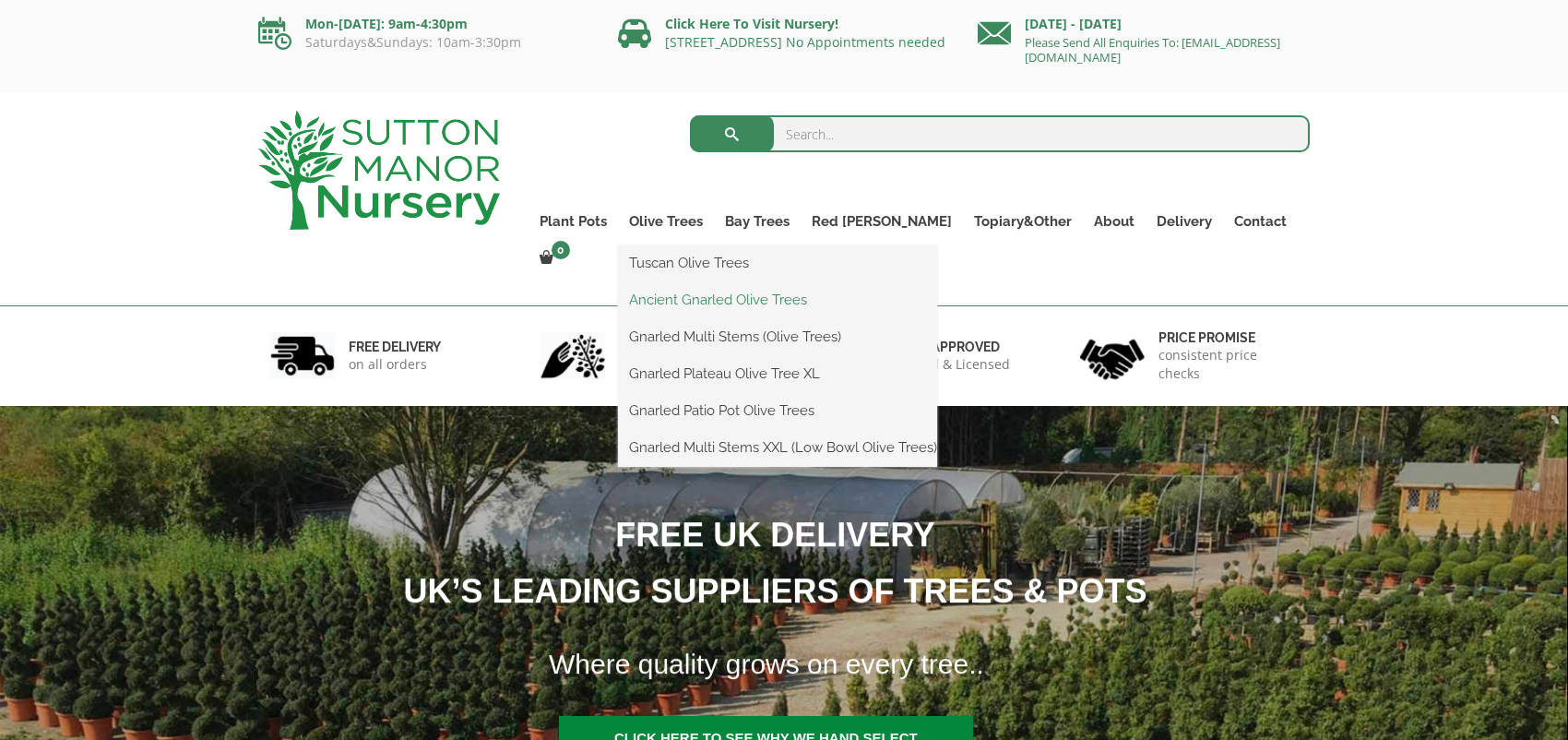
click at [709, 293] on link "Ancient Gnarled Olive Trees" at bounding box center [777, 300] width 319 height 28
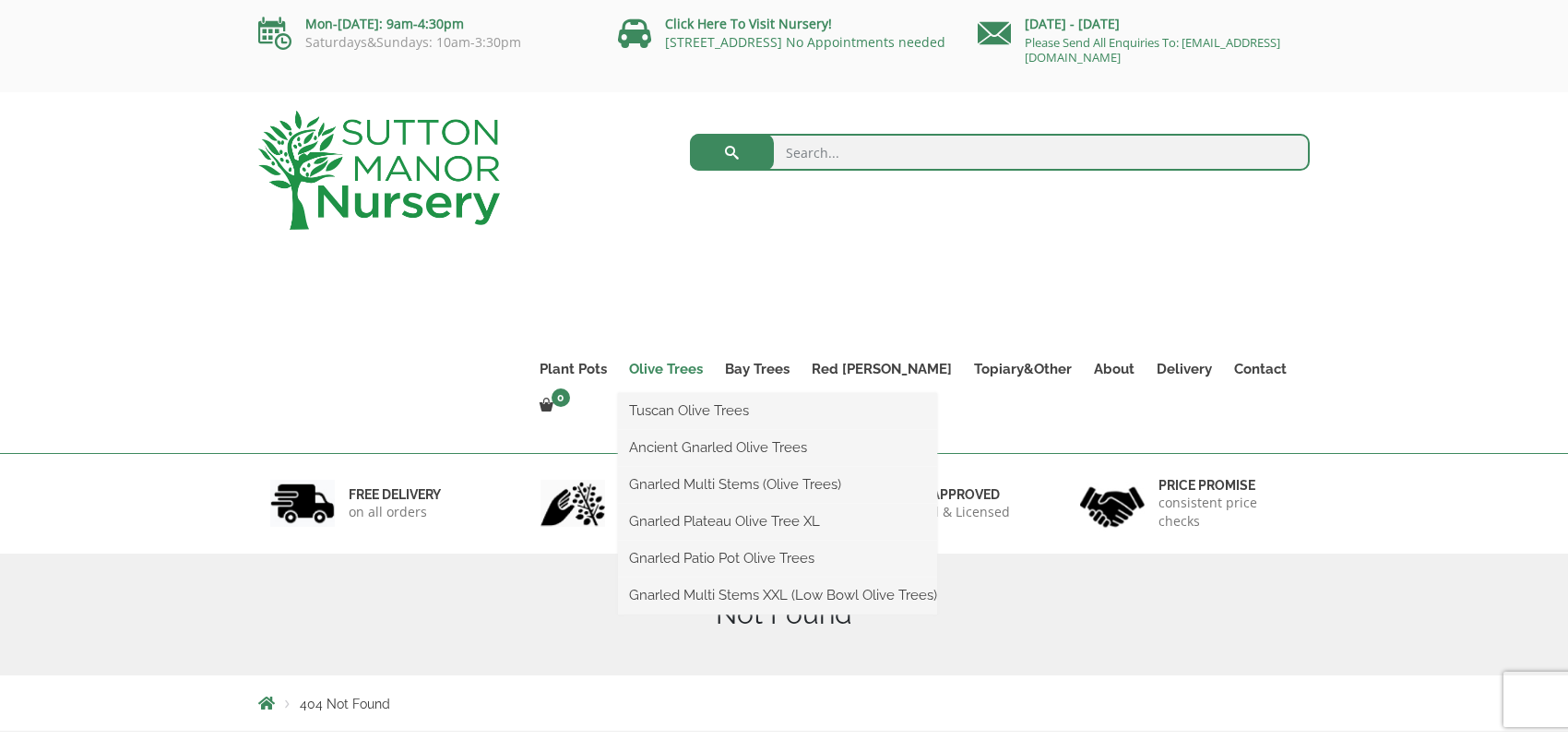
click at [713, 369] on link "Olive Trees" at bounding box center [665, 369] width 96 height 26
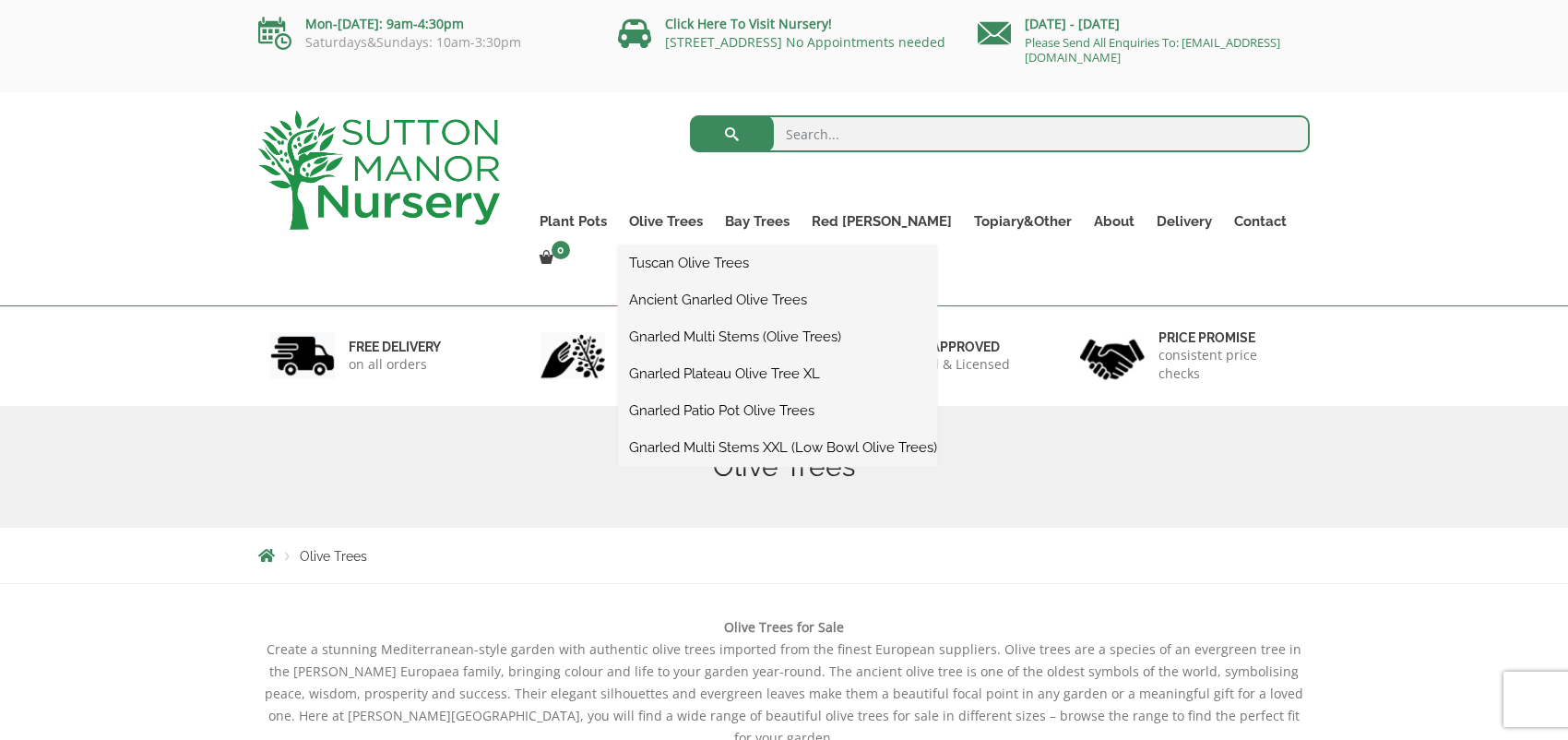
click at [717, 293] on link "Ancient Gnarled Olive Trees" at bounding box center [777, 300] width 319 height 28
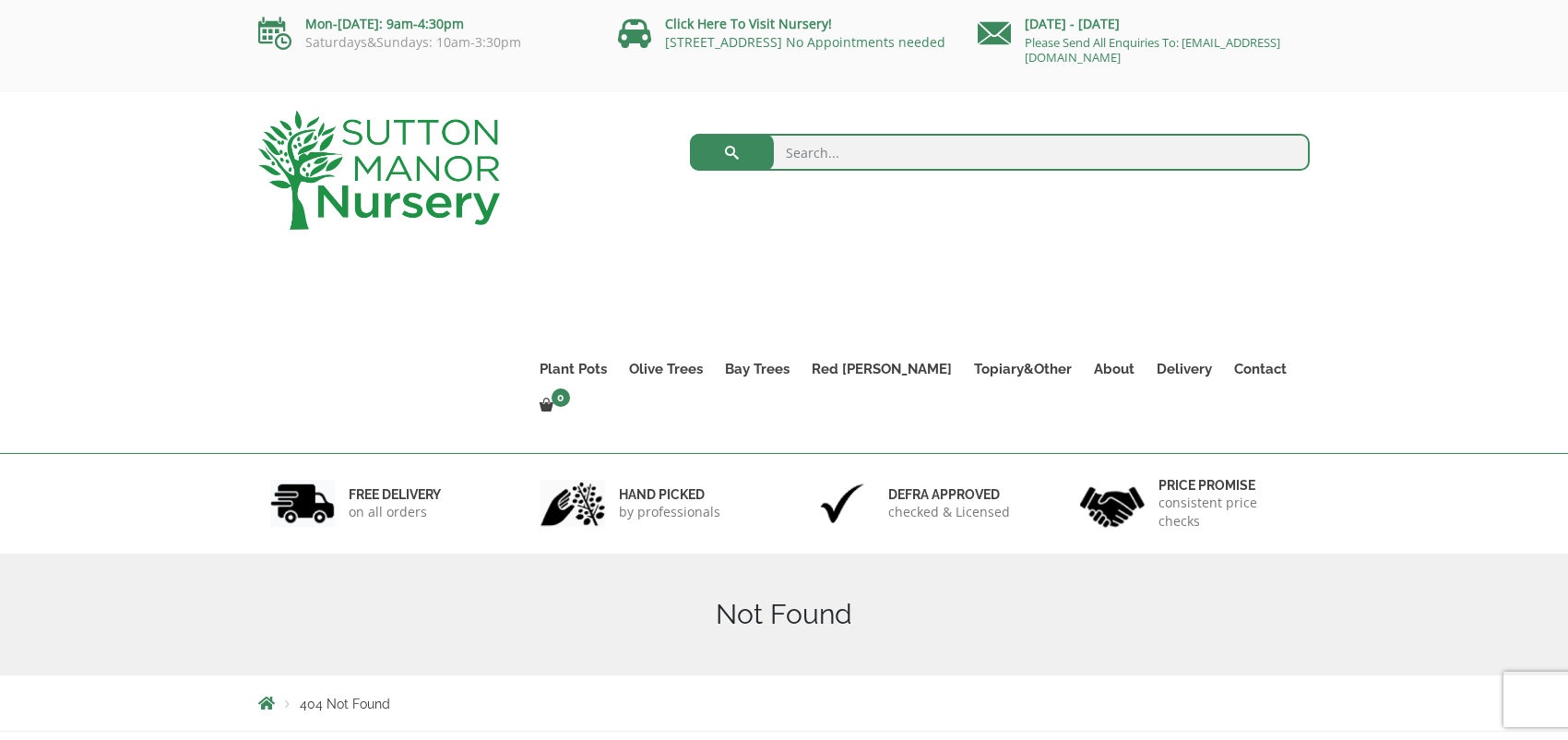
click at [794, 143] on input "search" at bounding box center [1001, 152] width 621 height 37
type input "olive"
click at [690, 133] on button "submit" at bounding box center [732, 152] width 84 height 37
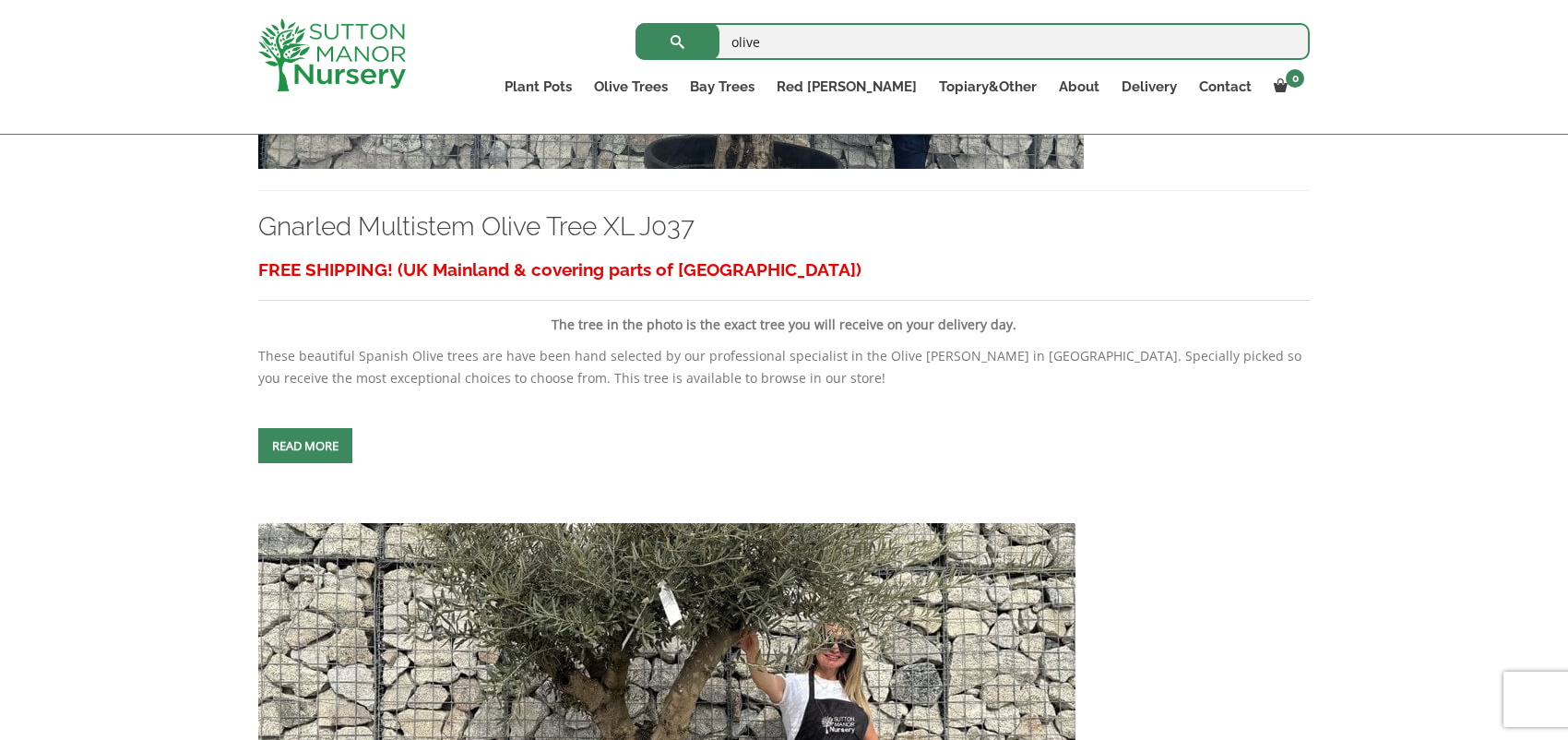
scroll to position [1317, 0]
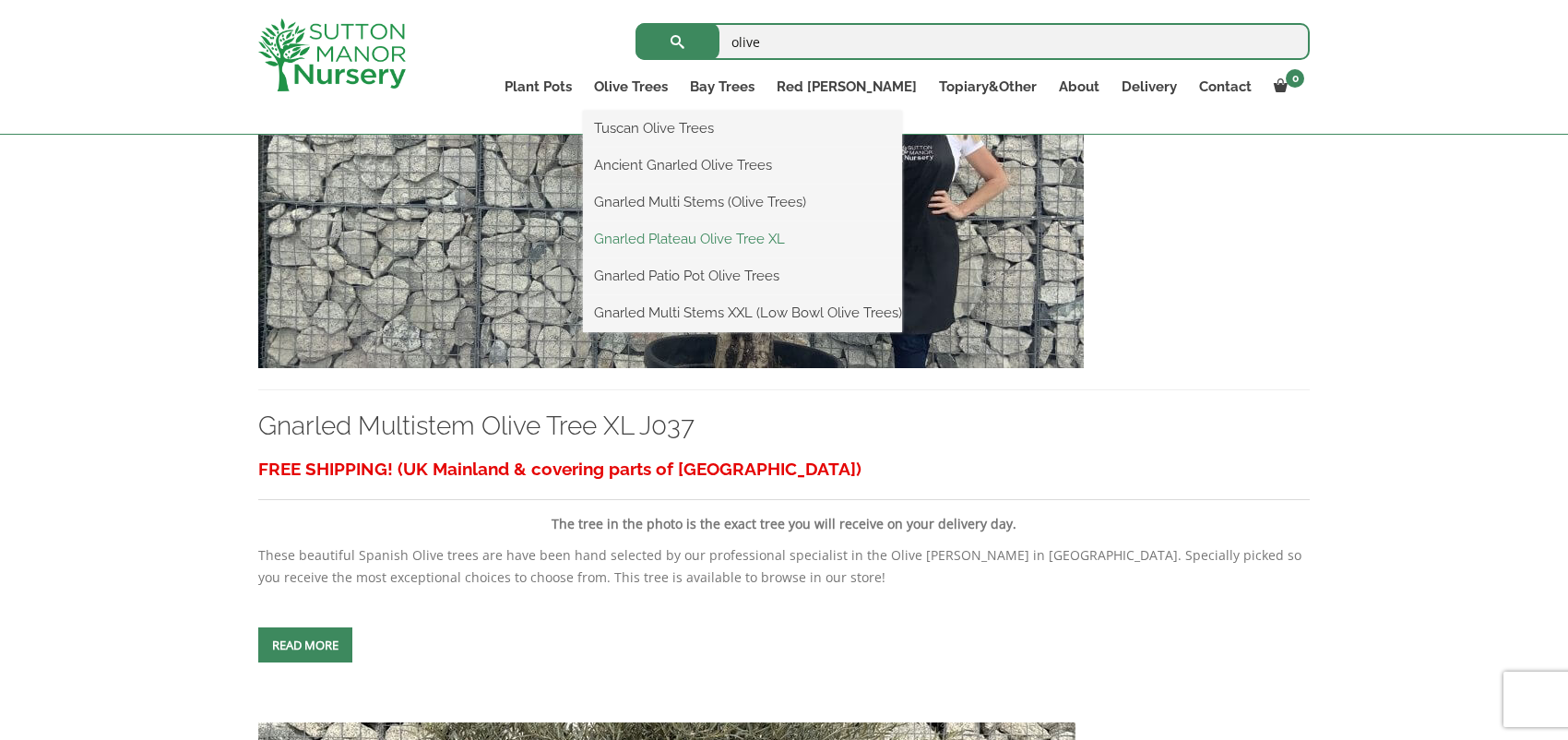
click at [729, 233] on link "Gnarled Plateau Olive Tree XL" at bounding box center [742, 239] width 319 height 28
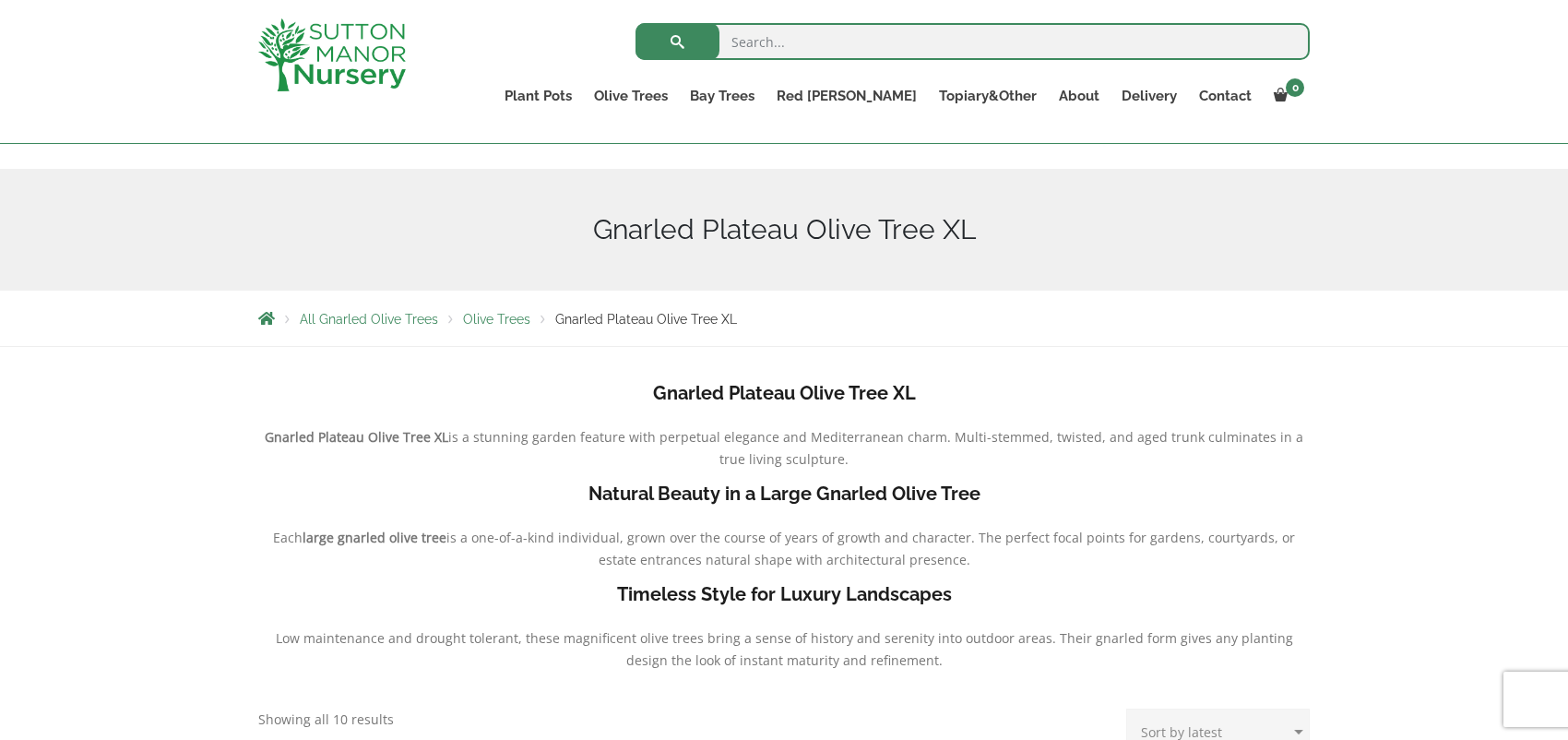
scroll to position [167, 0]
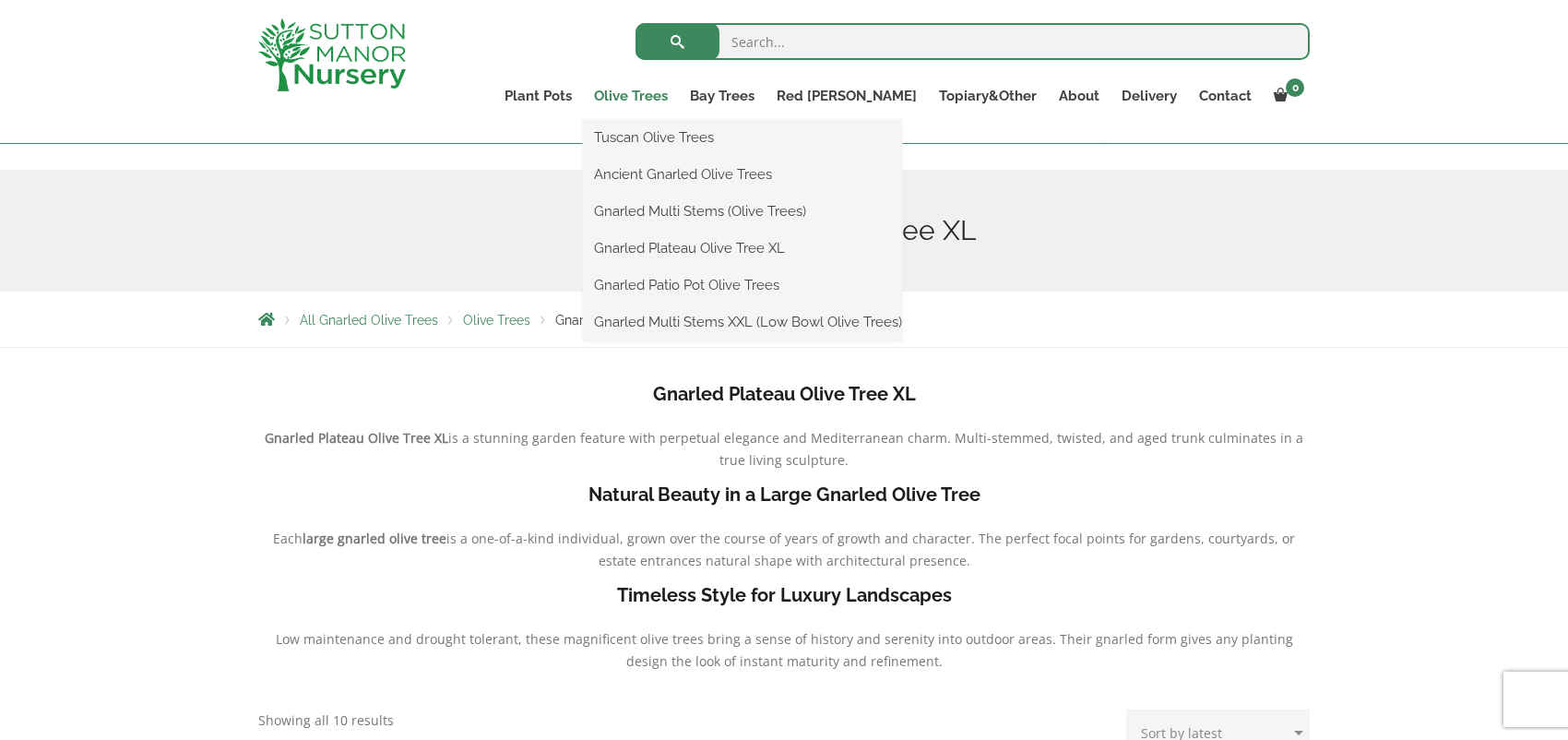
click at [679, 96] on link "Olive Trees" at bounding box center [630, 96] width 96 height 26
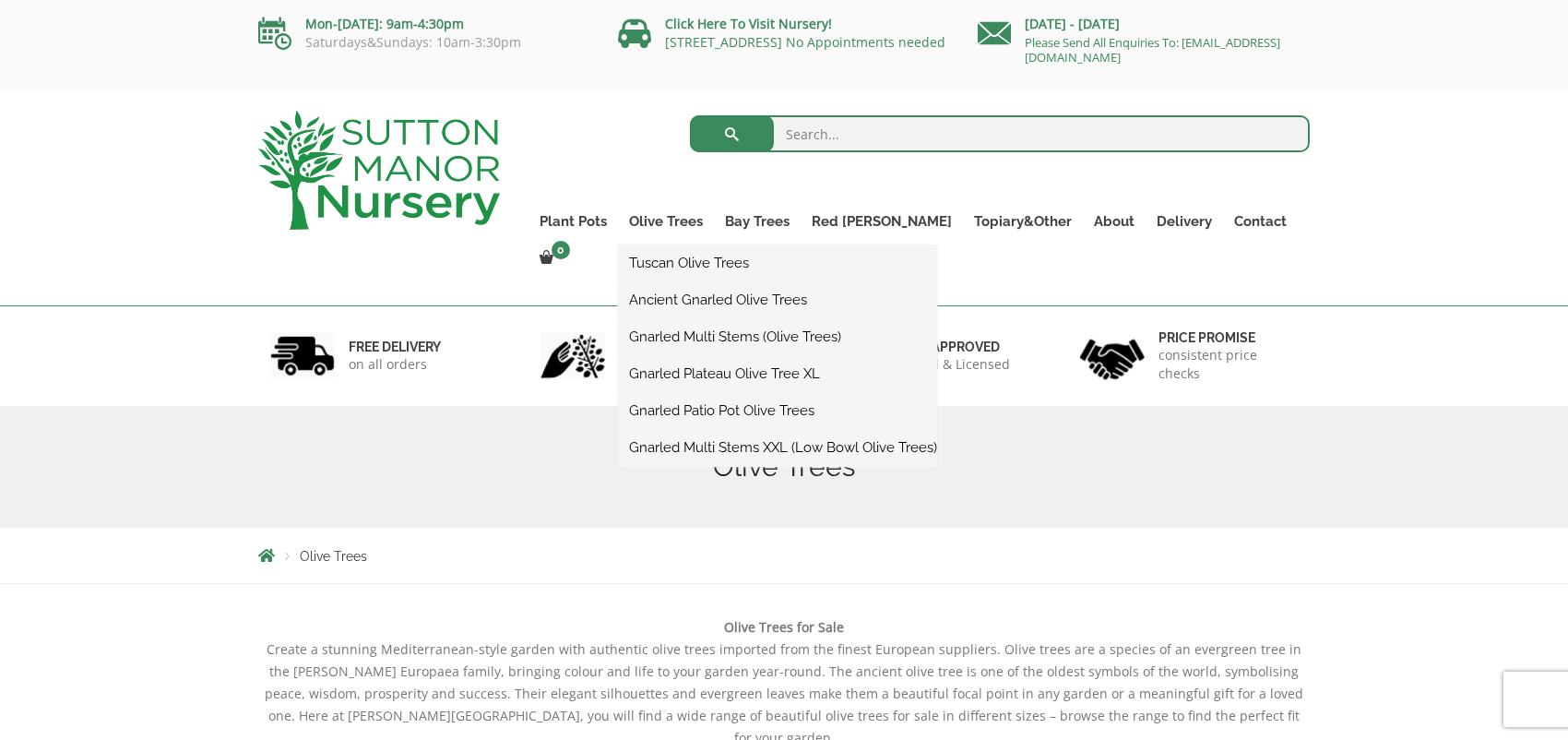
click at [725, 294] on link "Ancient Gnarled Olive Trees" at bounding box center [777, 300] width 319 height 28
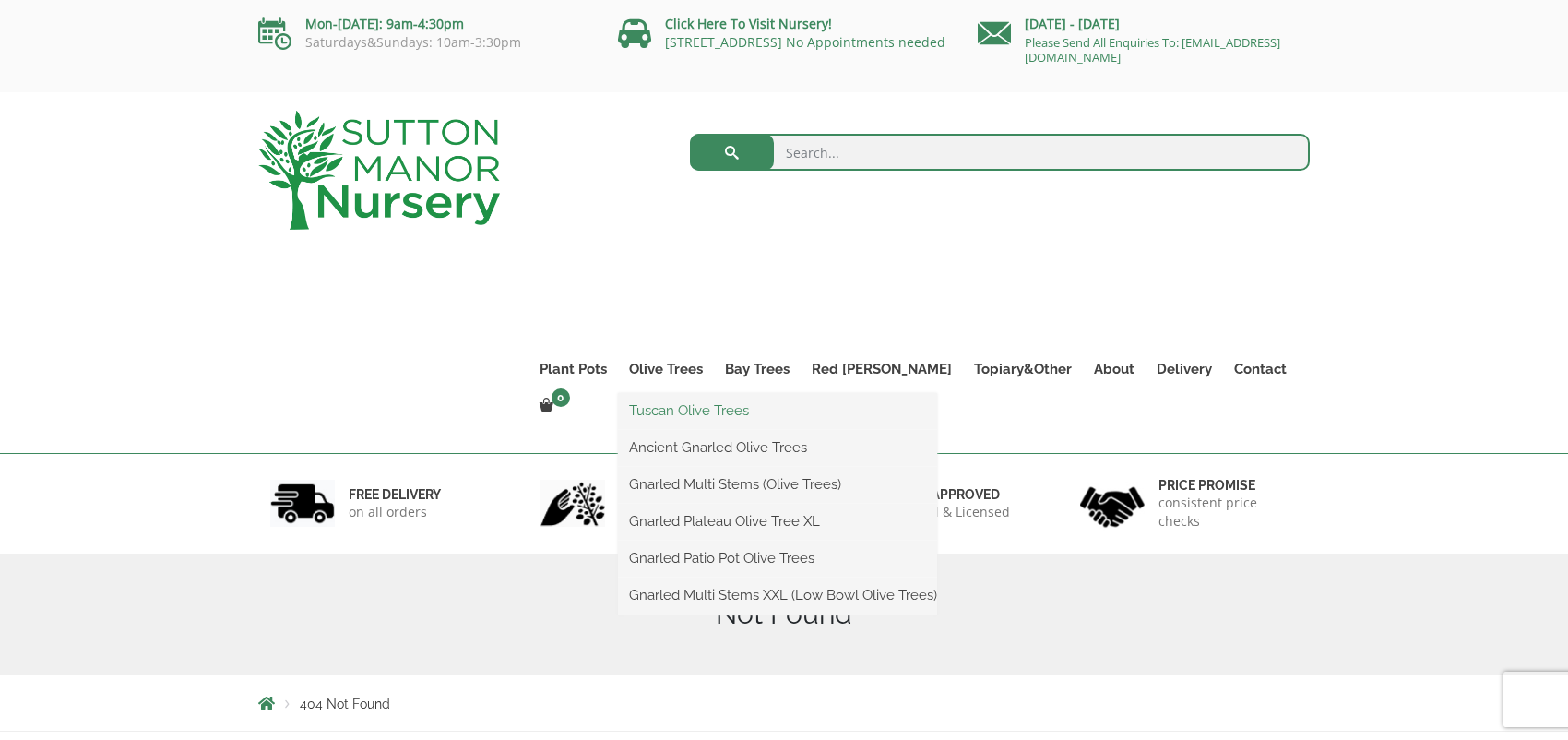
click at [722, 414] on link "Tuscan Olive Trees" at bounding box center [777, 410] width 319 height 28
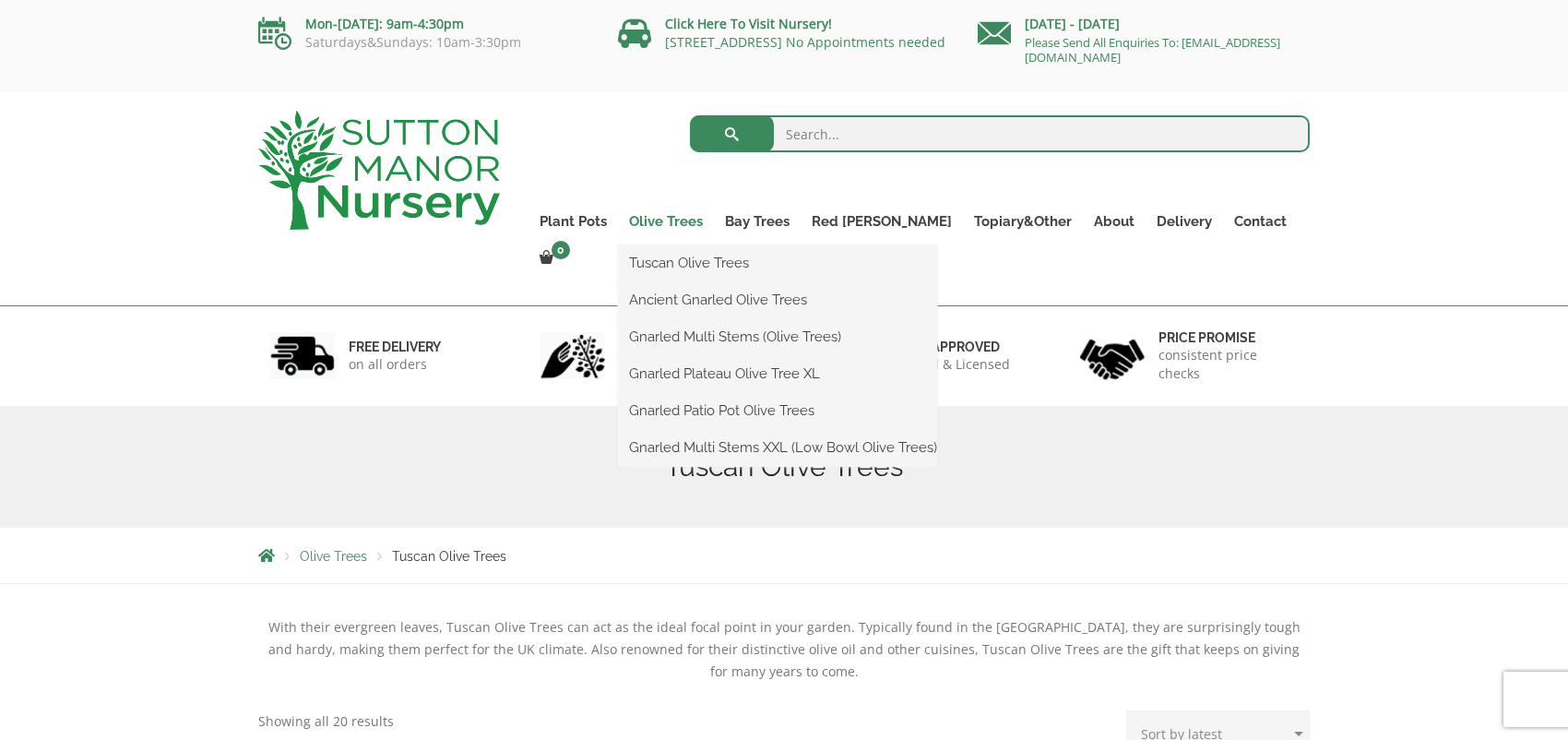
click at [712, 219] on link "Olive Trees" at bounding box center [665, 222] width 96 height 26
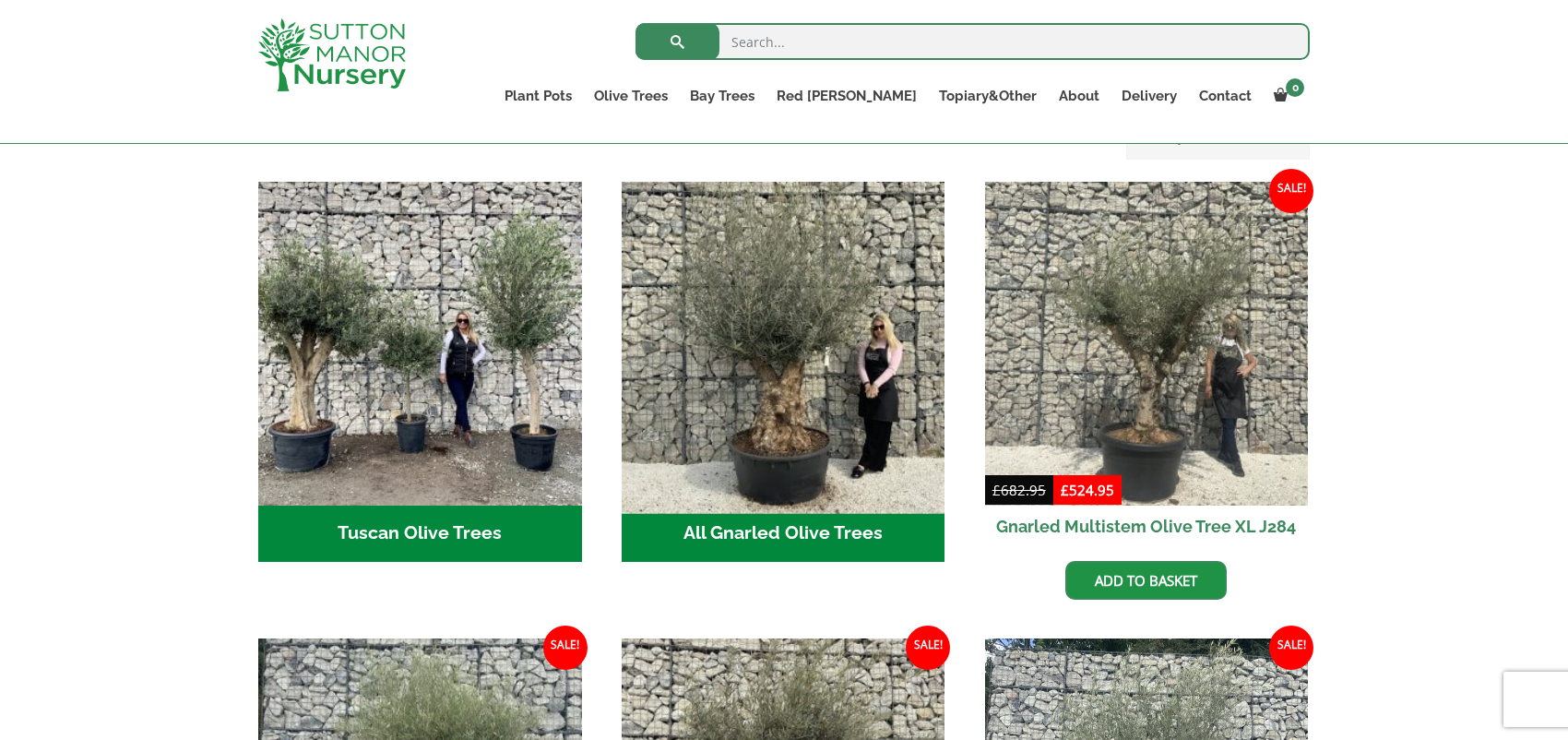
scroll to position [646, 0]
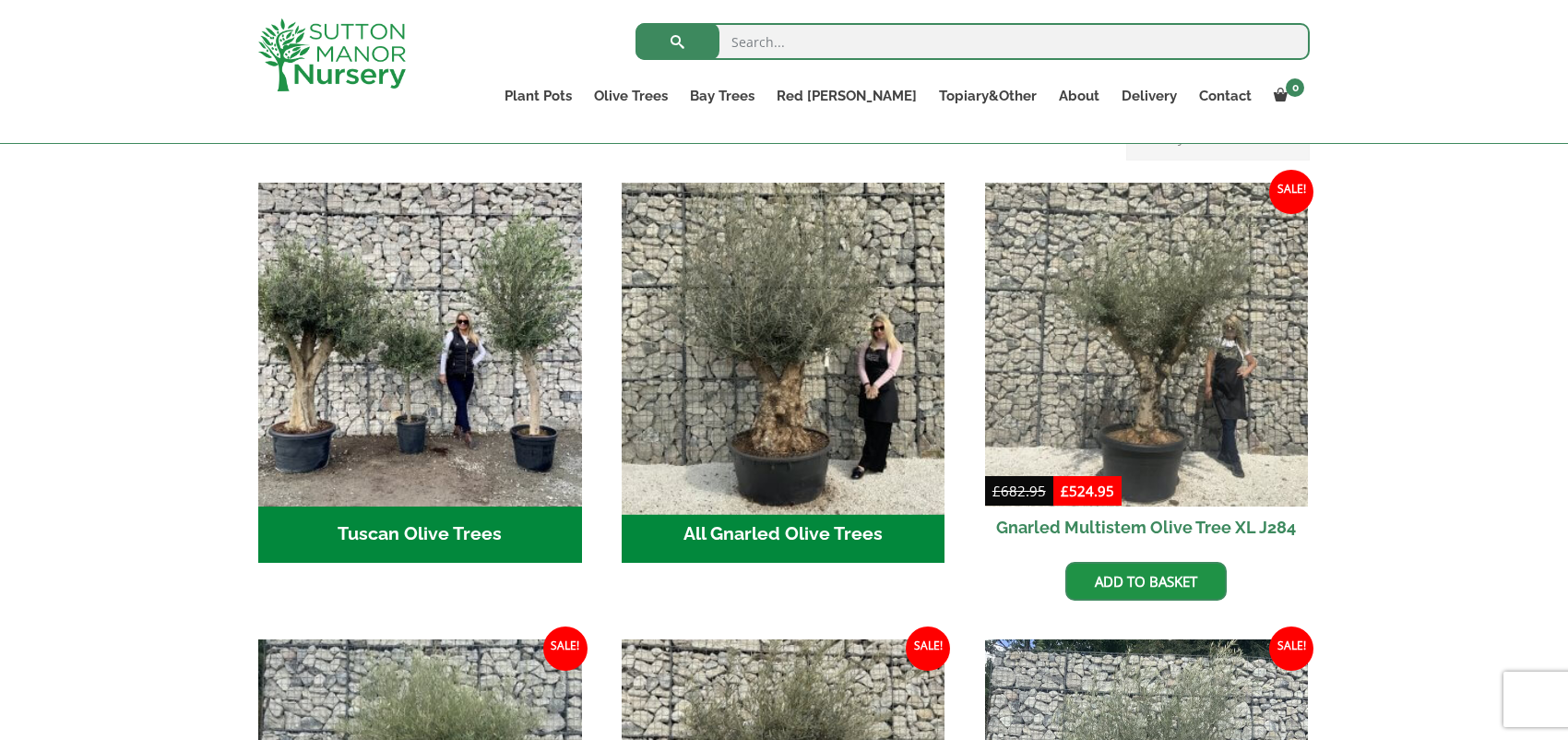
click at [767, 370] on img "Visit product category All Gnarled Olive Trees" at bounding box center [782, 343] width 339 height 340
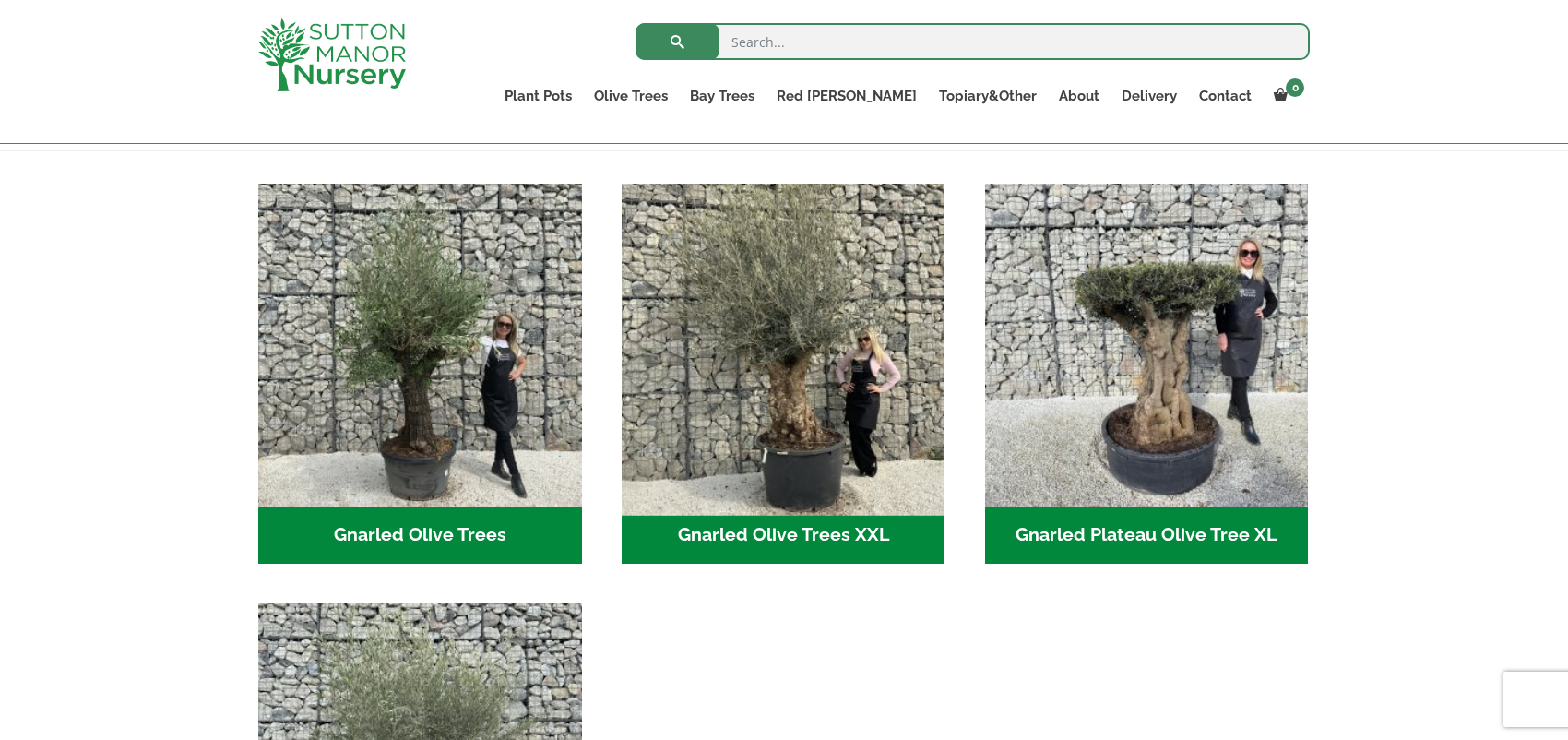
scroll to position [417, 0]
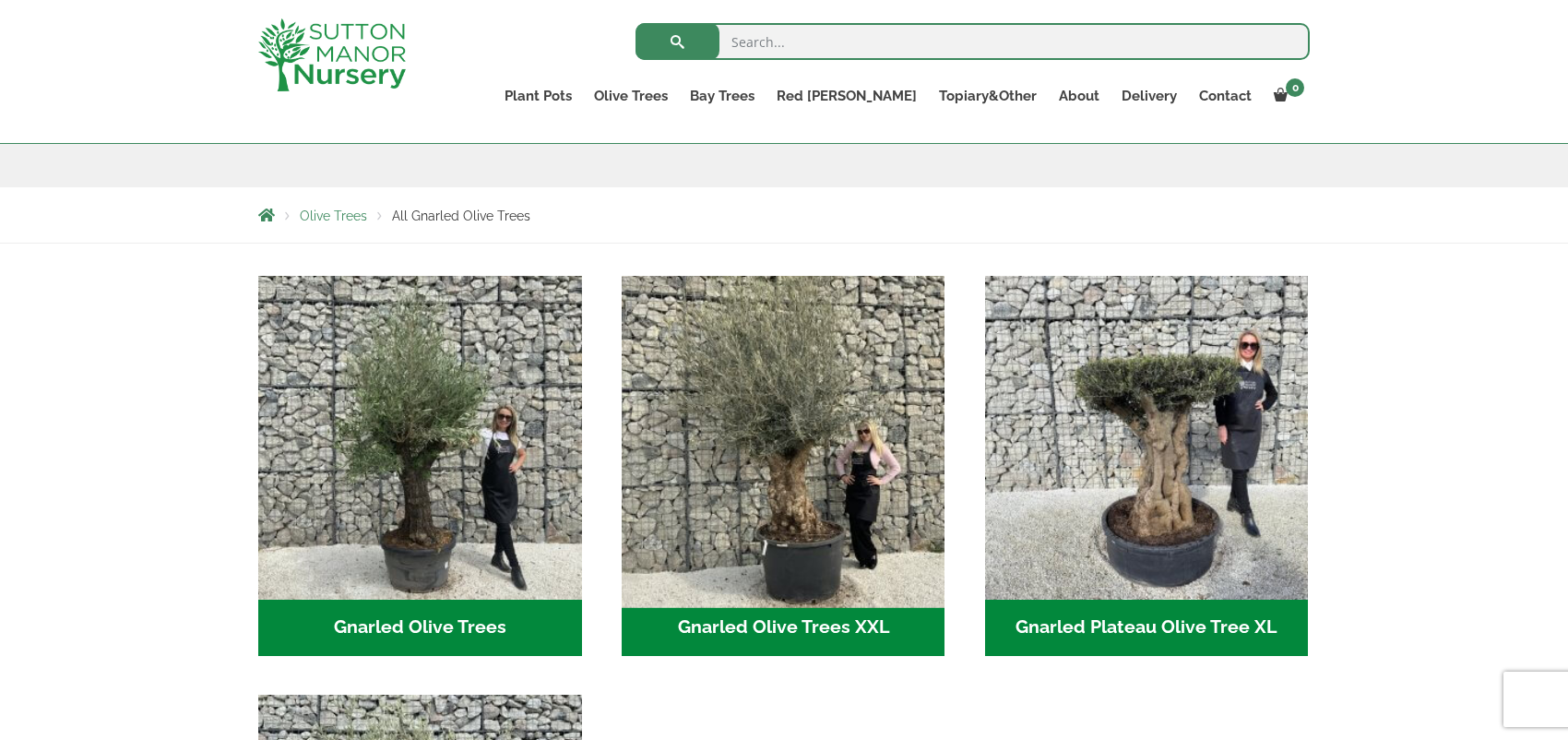
click at [784, 432] on img "Visit product category Gnarled Olive Trees XXL" at bounding box center [782, 437] width 339 height 340
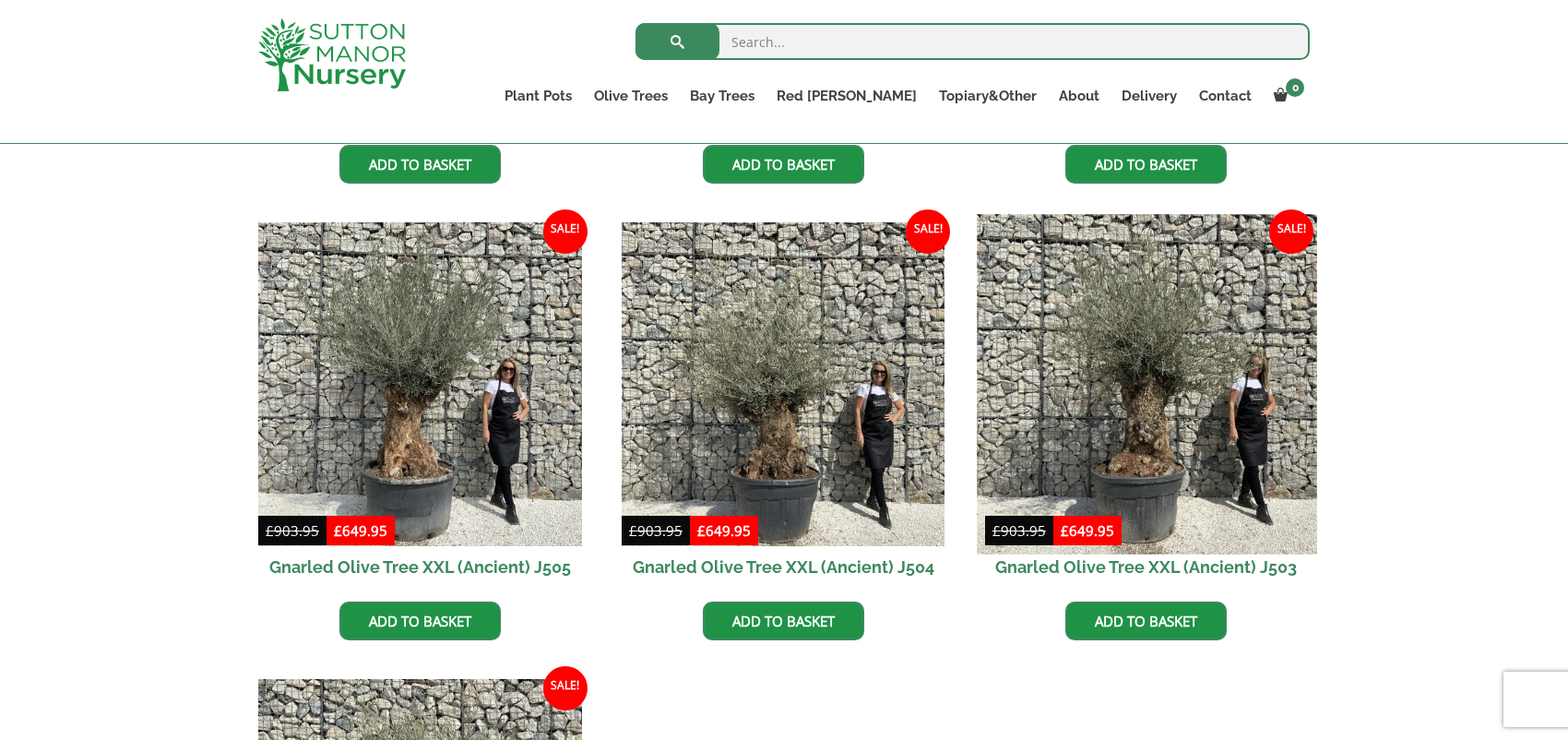
scroll to position [2676, 0]
click at [1135, 365] on img at bounding box center [1146, 382] width 339 height 340
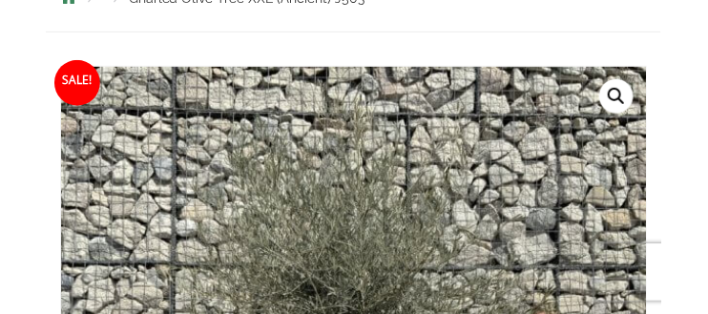
scroll to position [215, 0]
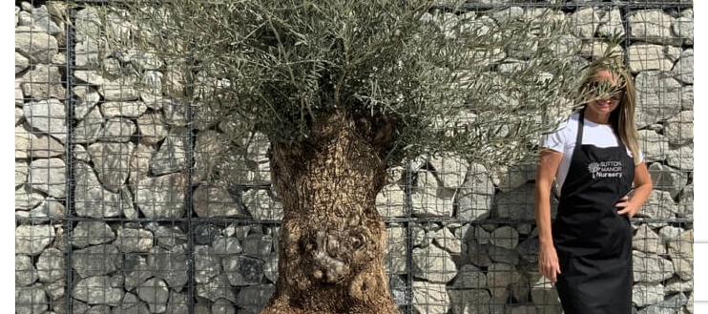
click at [435, 129] on img at bounding box center [332, 137] width 845 height 845
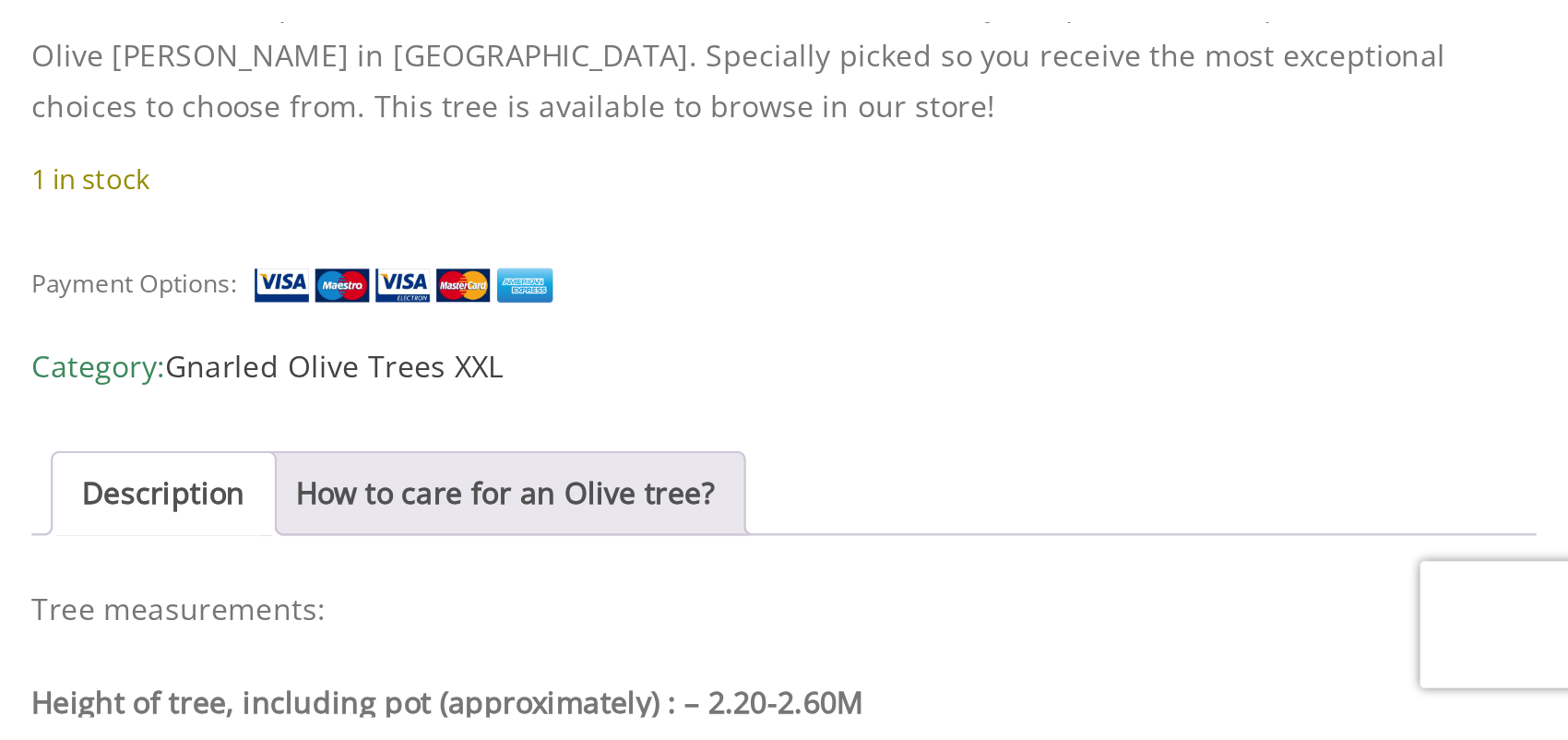
scroll to position [1495, 0]
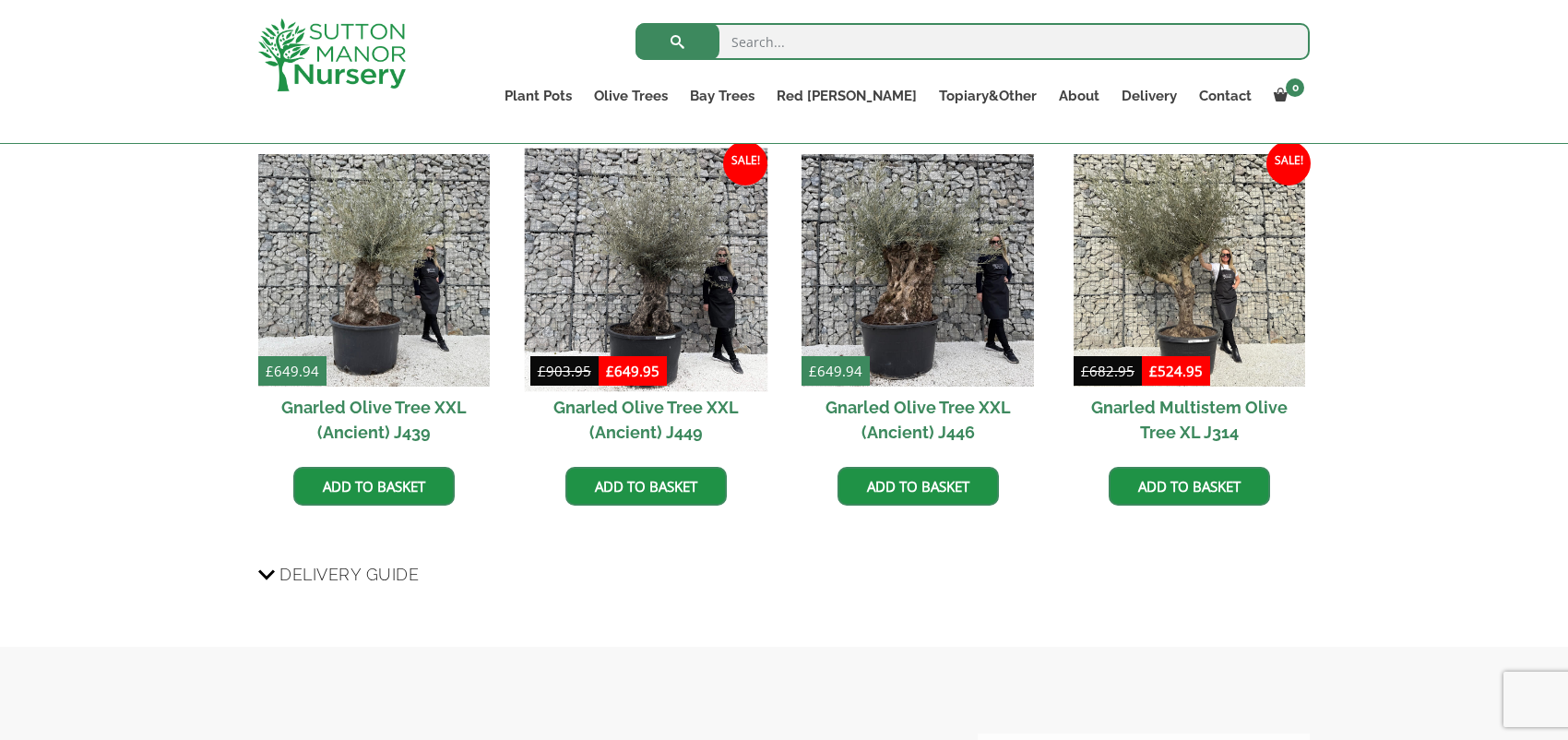
click at [704, 268] on img at bounding box center [646, 271] width 244 height 244
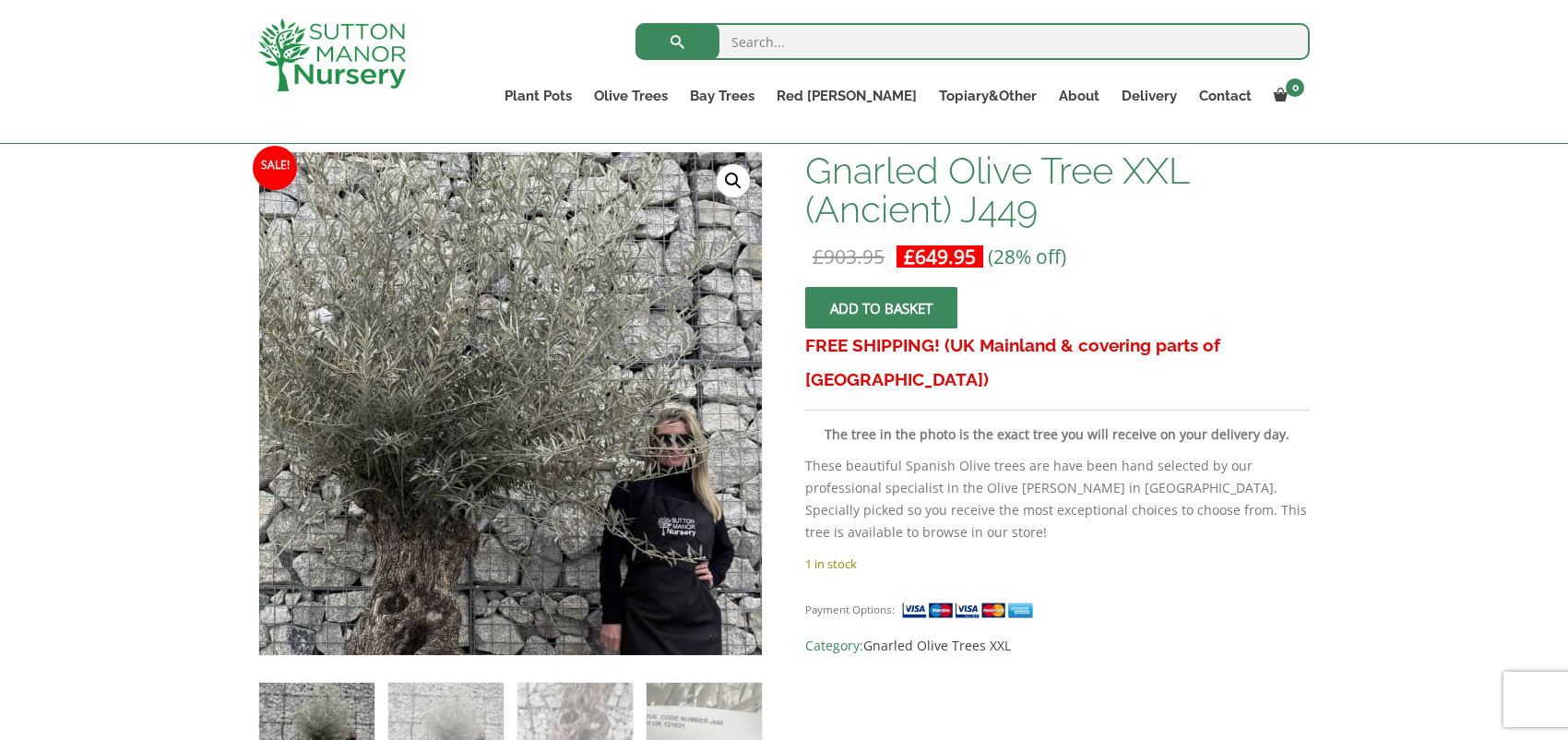
scroll to position [276, 0]
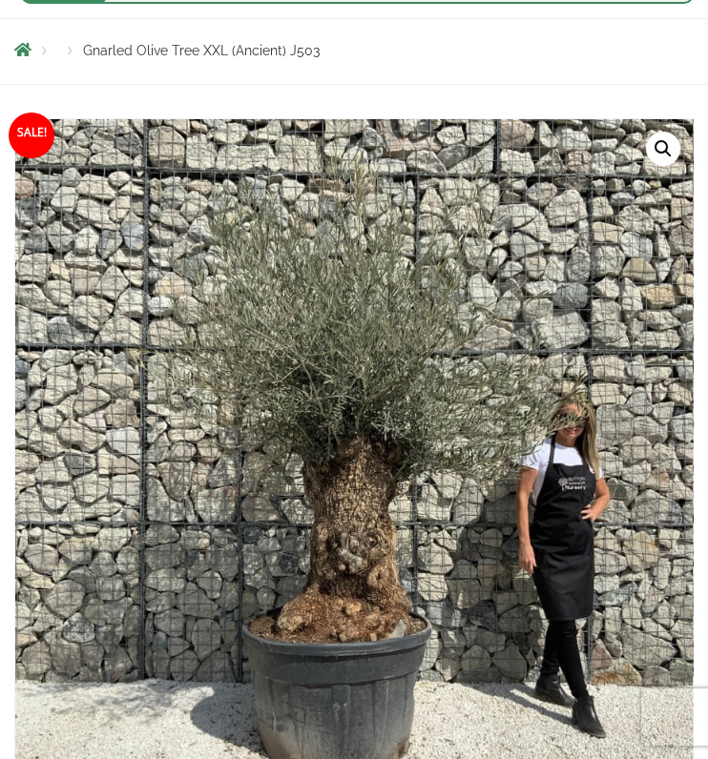
scroll to position [161, 0]
